Goal: Check status: Check status

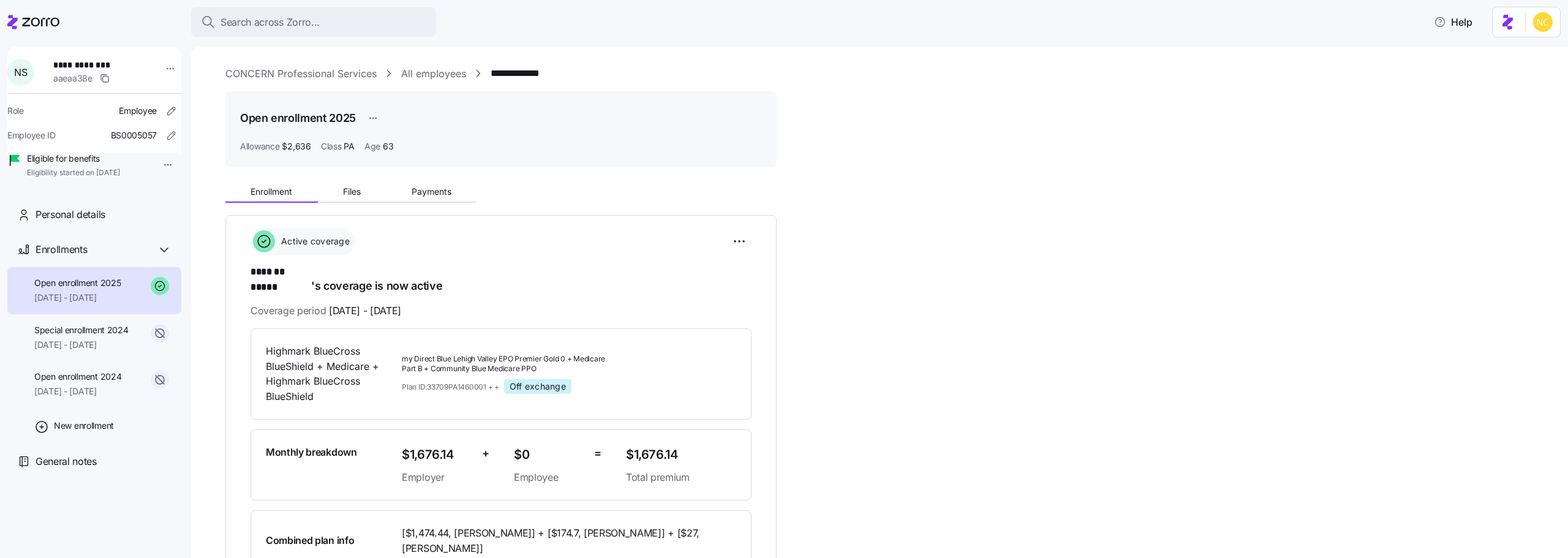
scroll to position [123, 0]
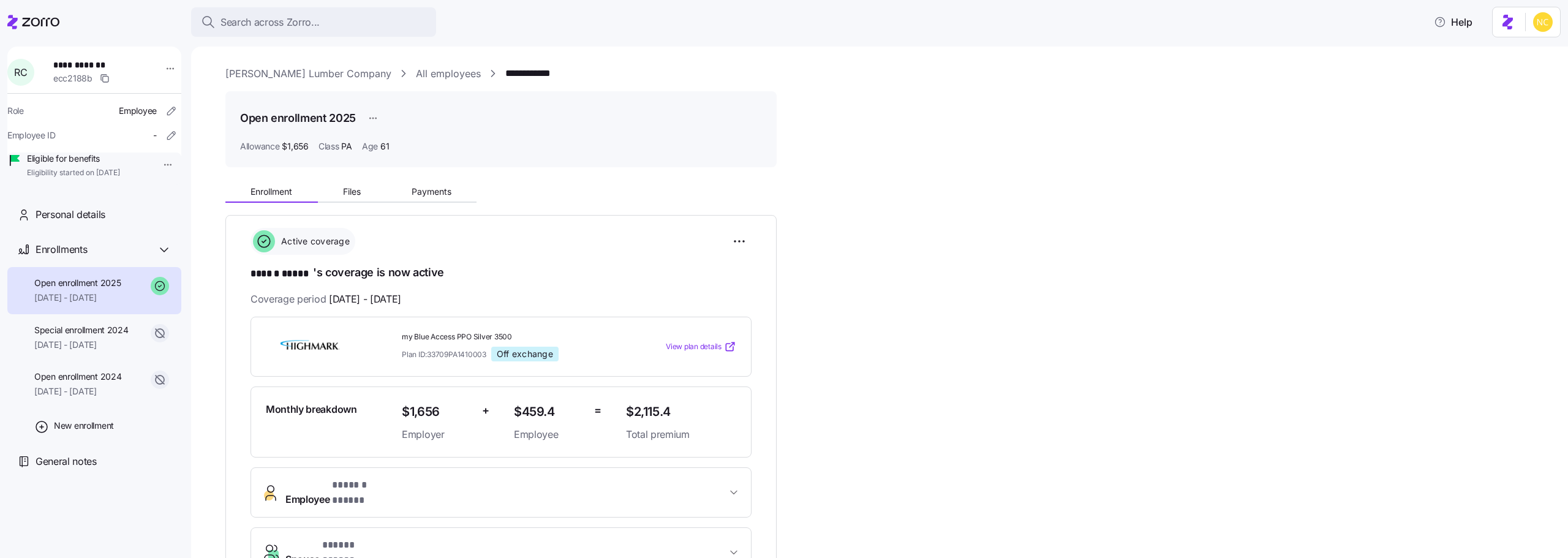
click at [394, 182] on div "Enrollment Files Payments" at bounding box center [502, 189] width 552 height 25
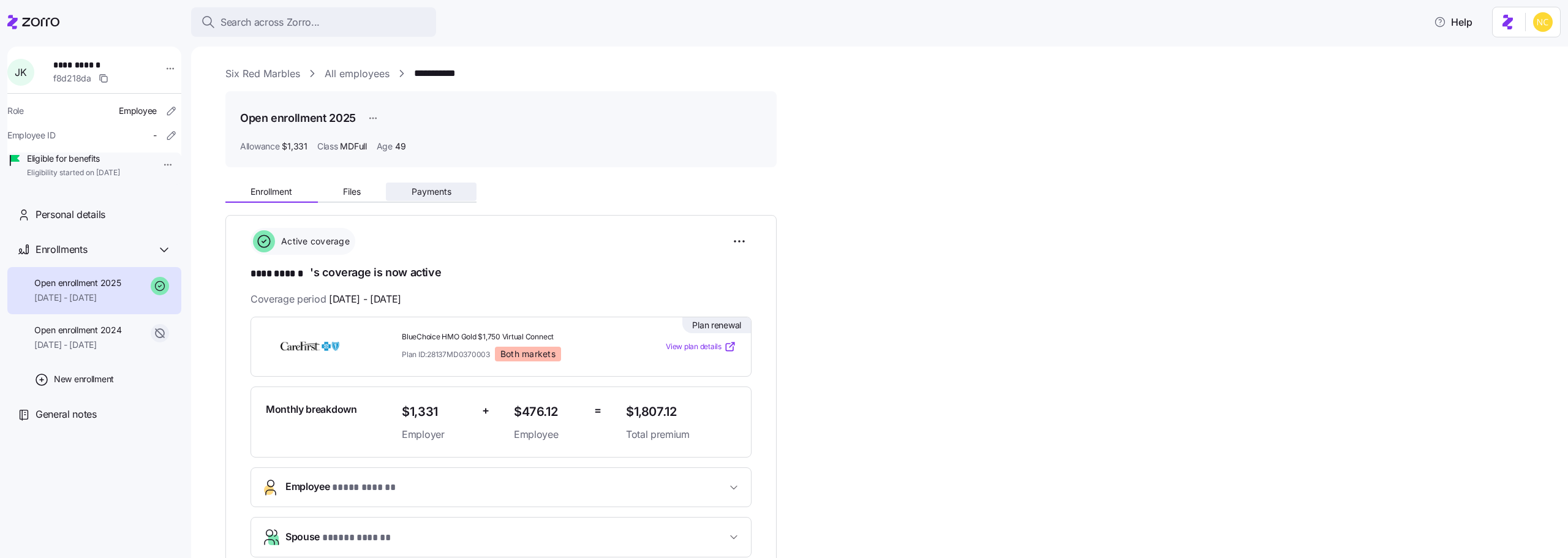
click at [446, 187] on span "Payments" at bounding box center [431, 192] width 40 height 9
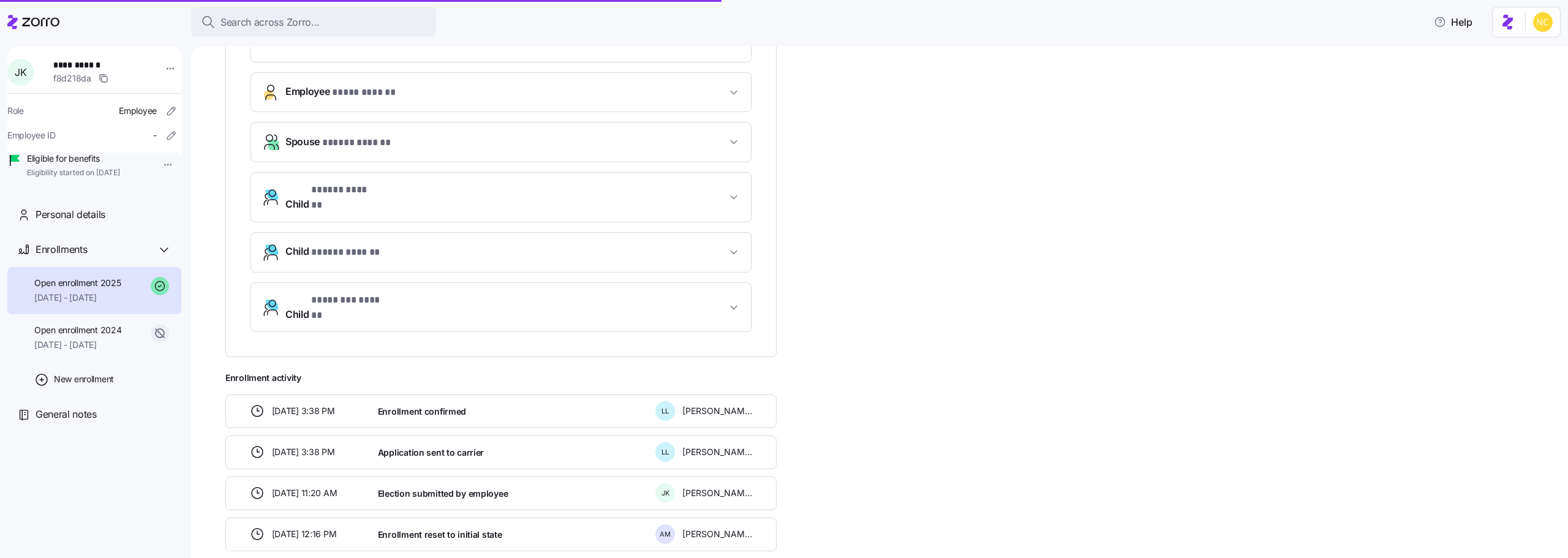
scroll to position [481, 0]
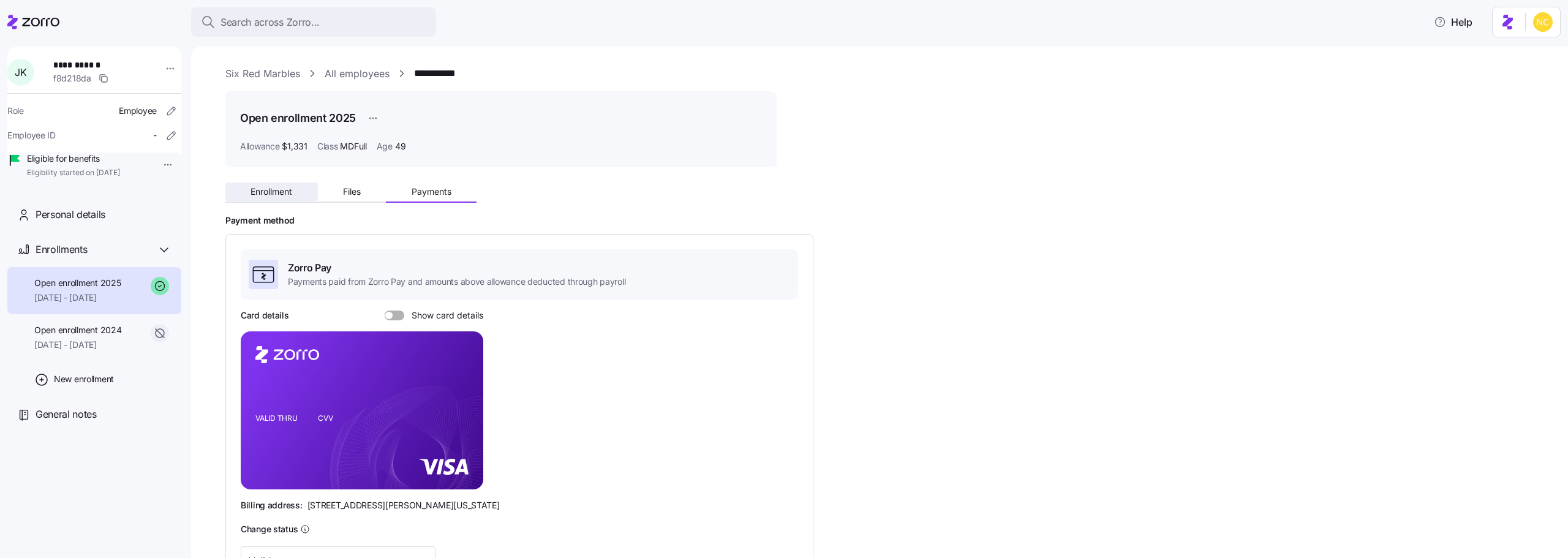
click at [295, 191] on button "Enrollment" at bounding box center [271, 191] width 92 height 18
